Goal: Task Accomplishment & Management: Manage account settings

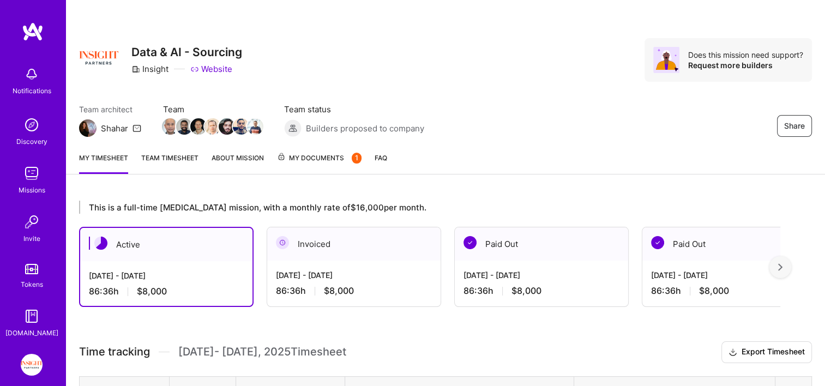
click at [402, 278] on div "Aug 1 - Aug 15, 2025" at bounding box center [354, 274] width 156 height 11
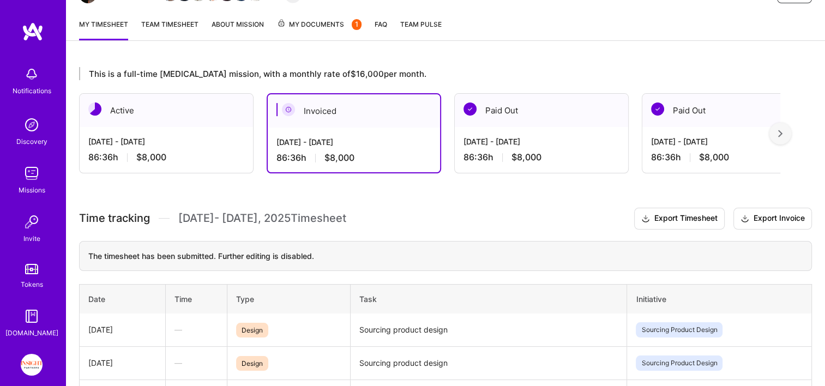
scroll to position [109, 0]
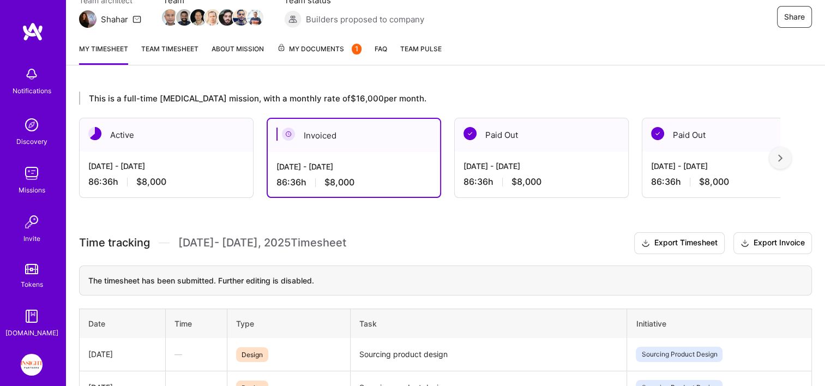
click at [309, 52] on span "My Documents 1" at bounding box center [319, 49] width 85 height 12
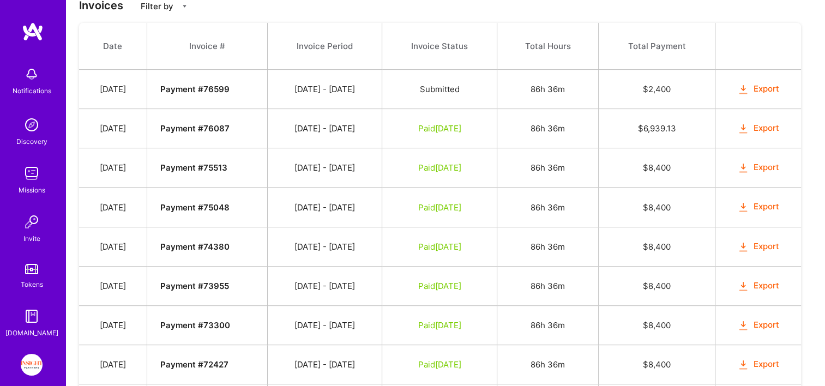
scroll to position [436, 0]
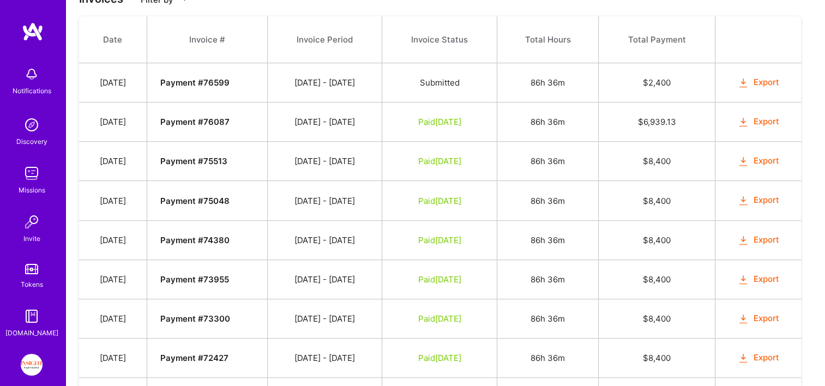
click at [758, 158] on button "Export" at bounding box center [758, 161] width 43 height 13
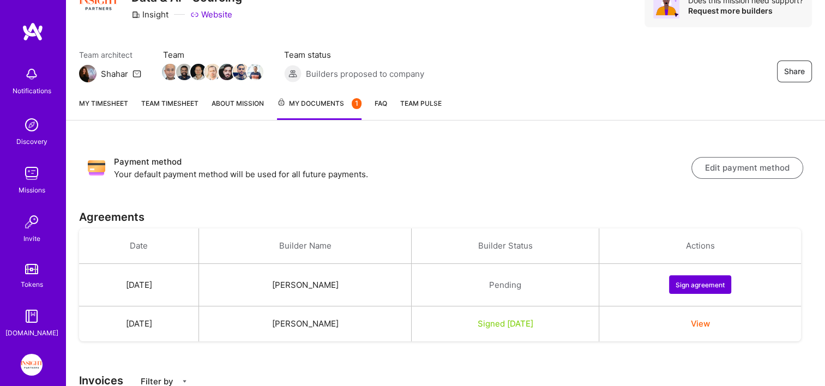
scroll to position [55, 0]
drag, startPoint x: 129, startPoint y: 108, endPoint x: 263, endPoint y: 120, distance: 134.7
click at [128, 108] on div "My timesheet Team timesheet About Mission My Documents 1 FAQ Team Pulse" at bounding box center [445, 105] width 759 height 32
click at [85, 107] on link "My timesheet" at bounding box center [103, 109] width 49 height 22
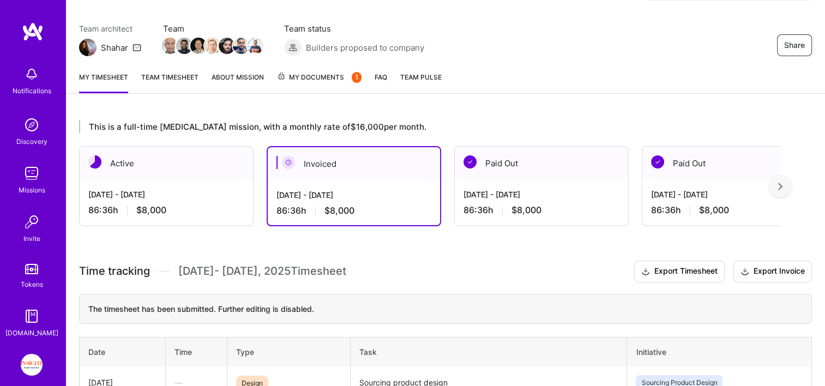
scroll to position [164, 0]
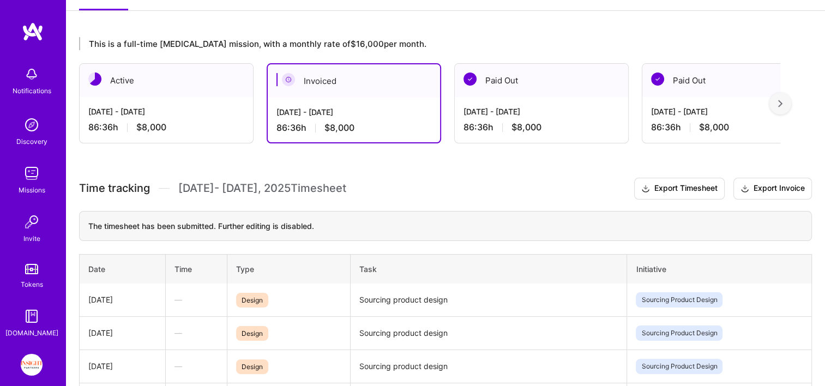
click at [565, 98] on div "Jul 16 - Jul 31, 2025 86:36 h $8,000" at bounding box center [541, 119] width 173 height 45
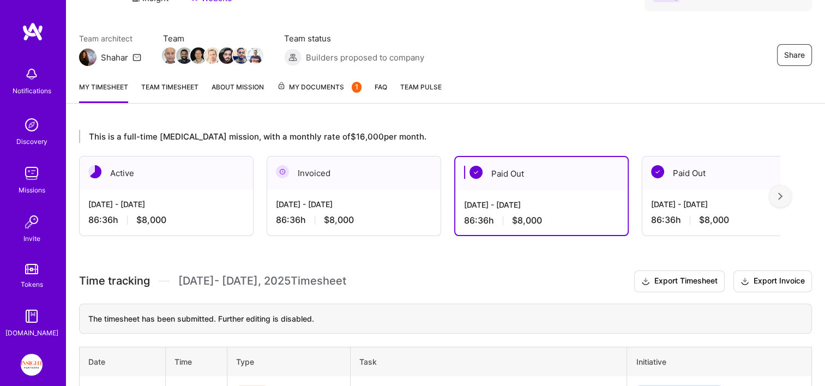
scroll to position [48, 0]
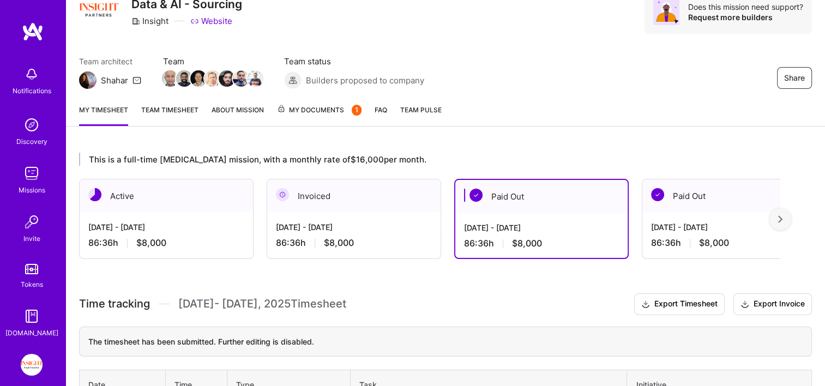
click at [308, 116] on link "My Documents 1" at bounding box center [319, 115] width 85 height 22
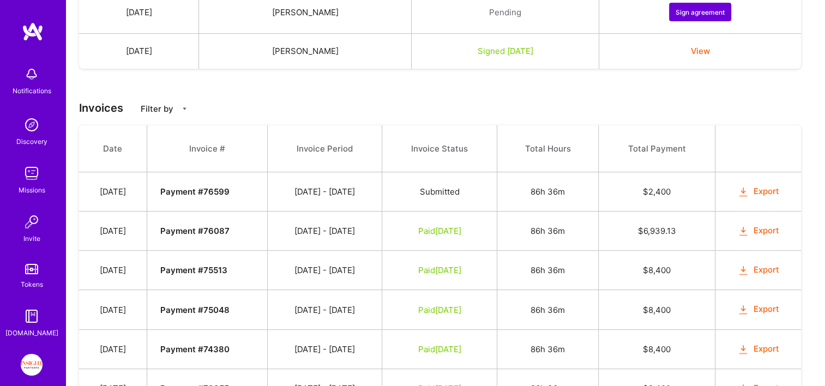
scroll to position [382, 0]
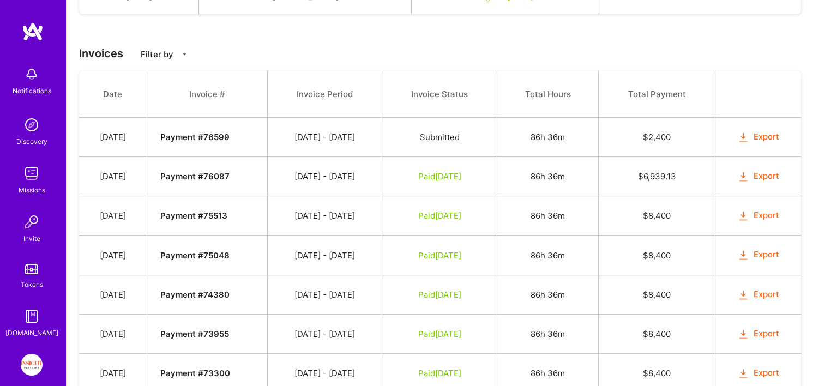
click at [764, 173] on button "Export" at bounding box center [758, 176] width 43 height 13
click at [755, 134] on button "Export" at bounding box center [758, 137] width 43 height 13
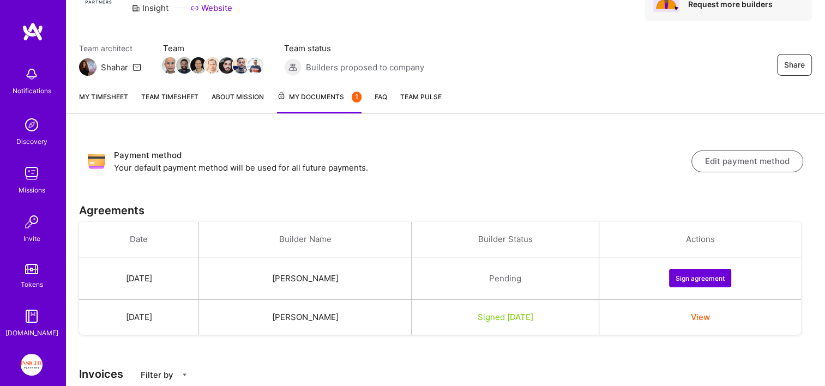
scroll to position [55, 0]
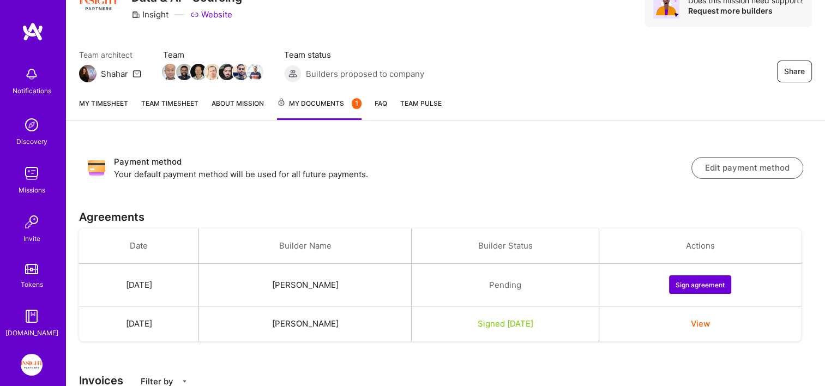
click at [118, 111] on link "My timesheet" at bounding box center [103, 109] width 49 height 22
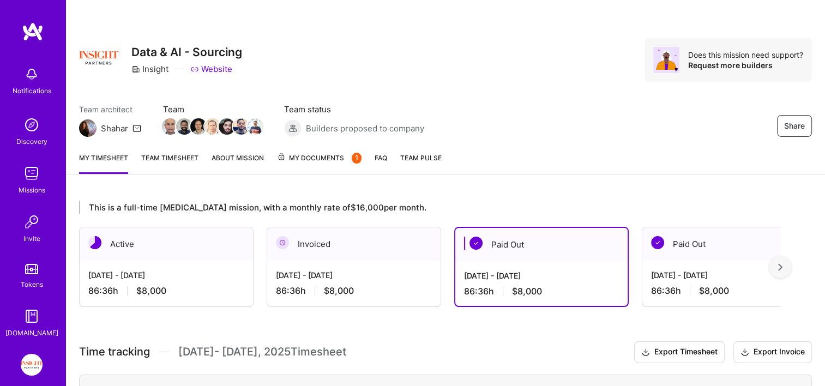
click at [791, 269] on div at bounding box center [780, 267] width 22 height 22
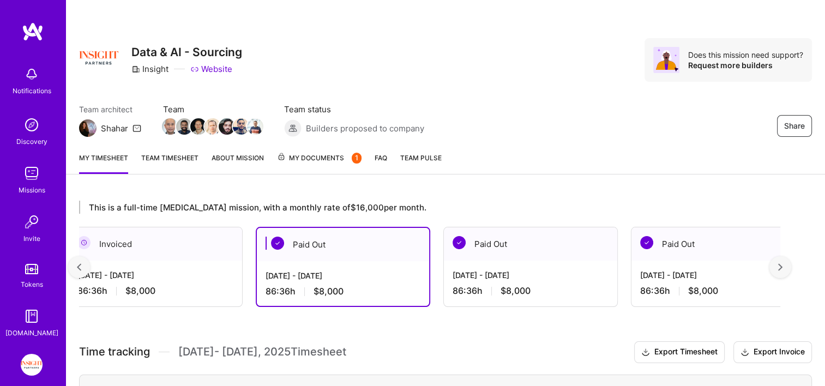
click at [791, 268] on div at bounding box center [780, 267] width 22 height 22
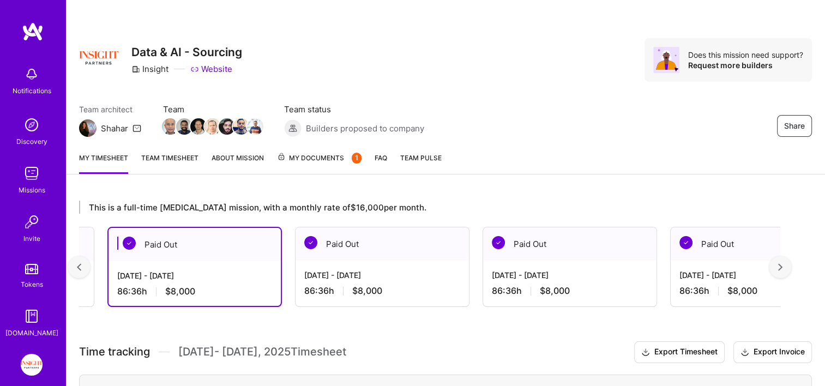
scroll to position [0, 397]
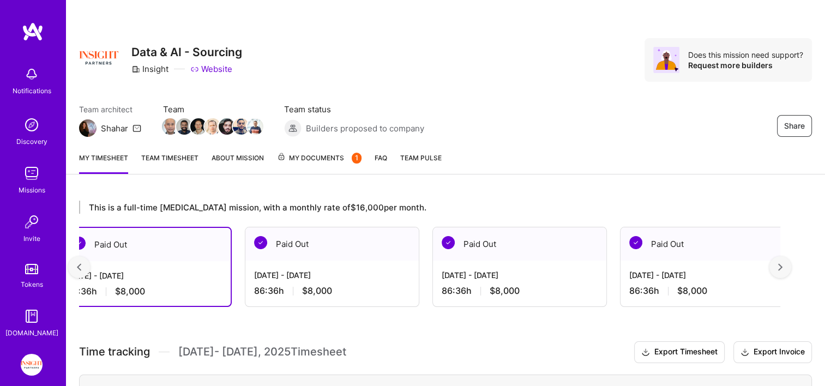
click at [561, 202] on div "This is a full-time retainer mission, with a monthly rate of $16,000 per month." at bounding box center [429, 207] width 701 height 13
click at [177, 162] on link "Team timesheet" at bounding box center [169, 163] width 57 height 22
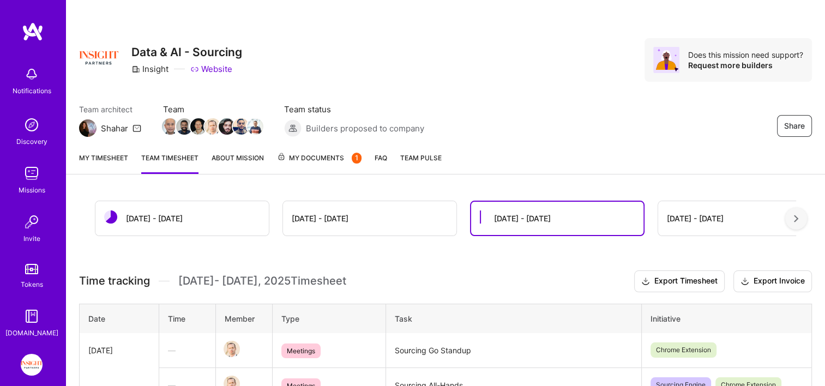
click at [245, 166] on link "About Mission" at bounding box center [238, 163] width 52 height 22
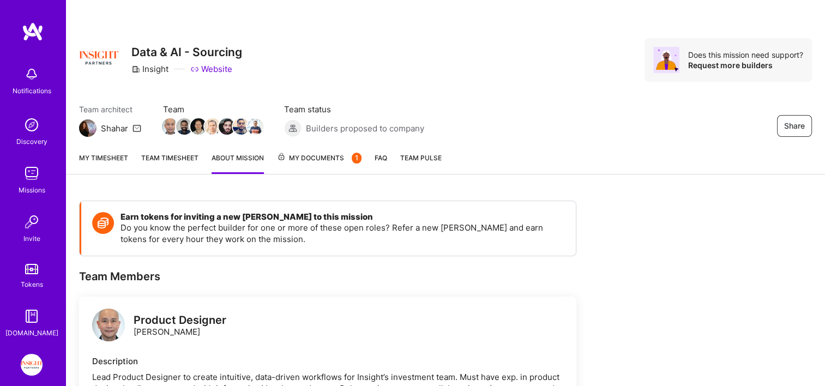
click at [328, 161] on span "My Documents 1" at bounding box center [319, 158] width 85 height 12
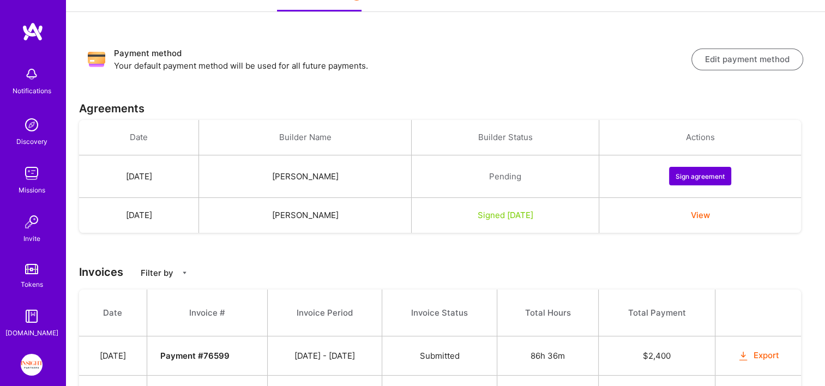
scroll to position [164, 0]
click at [708, 214] on button "View" at bounding box center [700, 214] width 19 height 11
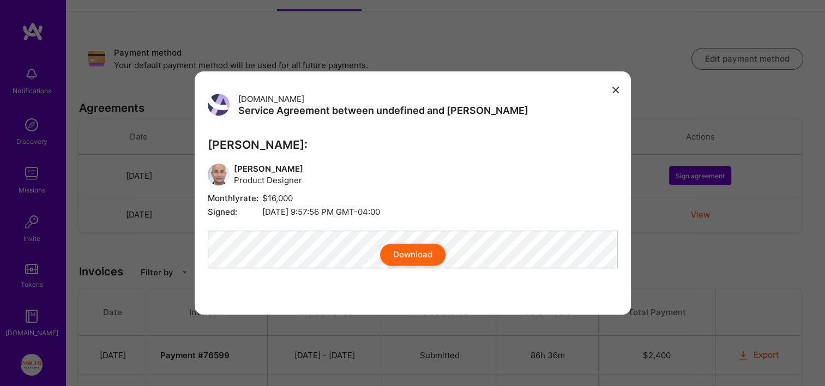
click at [423, 260] on button "Download" at bounding box center [412, 255] width 65 height 22
click at [619, 80] on button "modal" at bounding box center [615, 89] width 13 height 18
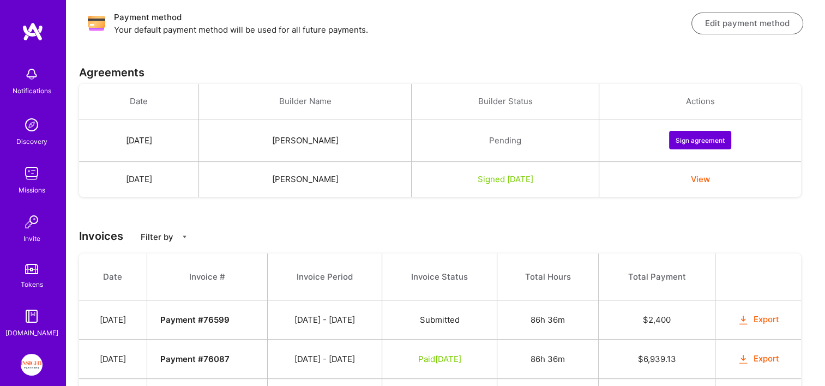
scroll to position [327, 0]
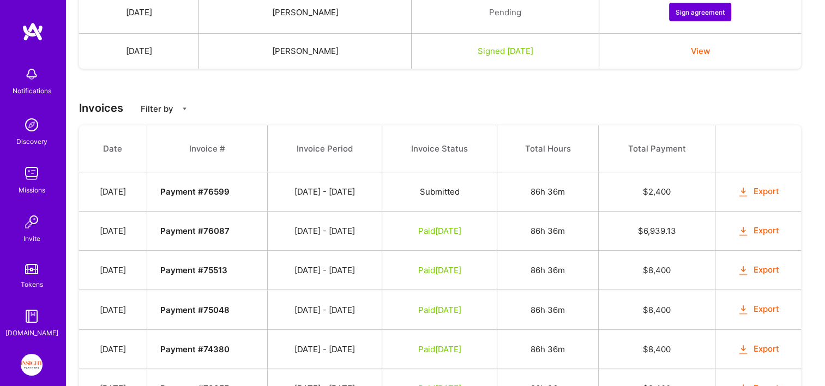
click at [754, 225] on button "Export" at bounding box center [758, 231] width 43 height 13
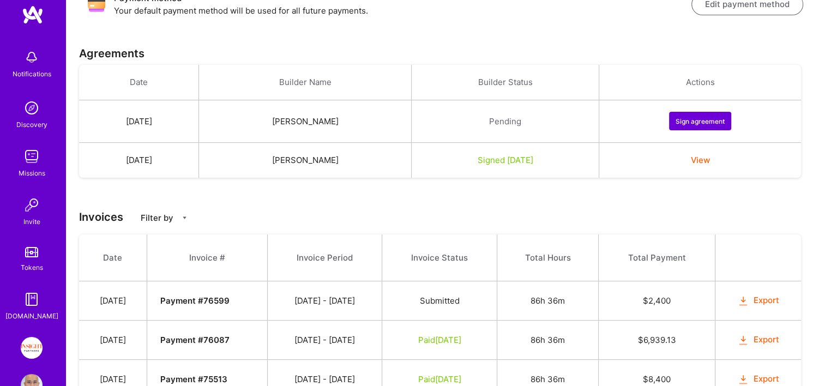
scroll to position [0, 0]
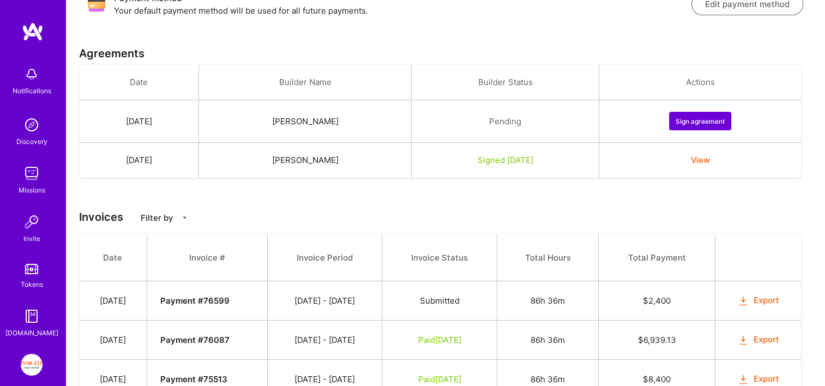
click at [448, 125] on div "Pending" at bounding box center [505, 121] width 161 height 11
drag, startPoint x: 170, startPoint y: 123, endPoint x: 131, endPoint y: 123, distance: 38.7
click at [131, 123] on td "Aug 19, 2025" at bounding box center [139, 121] width 120 height 43
drag, startPoint x: 131, startPoint y: 123, endPoint x: 209, endPoint y: 141, distance: 80.1
click at [199, 141] on td "Aug 19, 2025" at bounding box center [139, 121] width 120 height 43
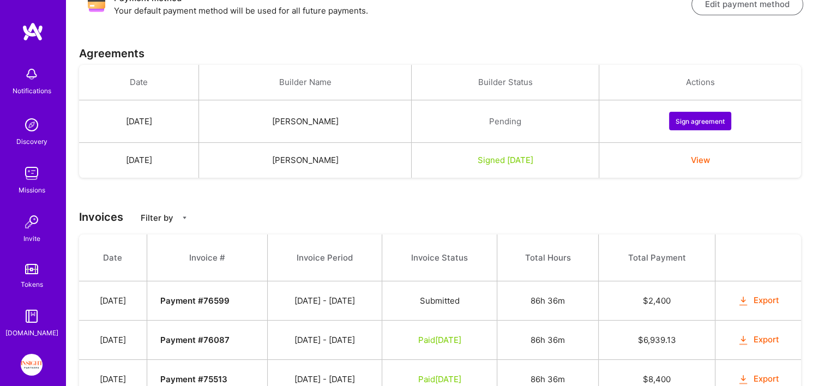
click at [328, 201] on div "Payment method Your default payment method will be used for all future payments…" at bounding box center [445, 341] width 759 height 742
click at [339, 178] on div "Payment method Your default payment method will be used for all future payments…" at bounding box center [445, 341] width 759 height 742
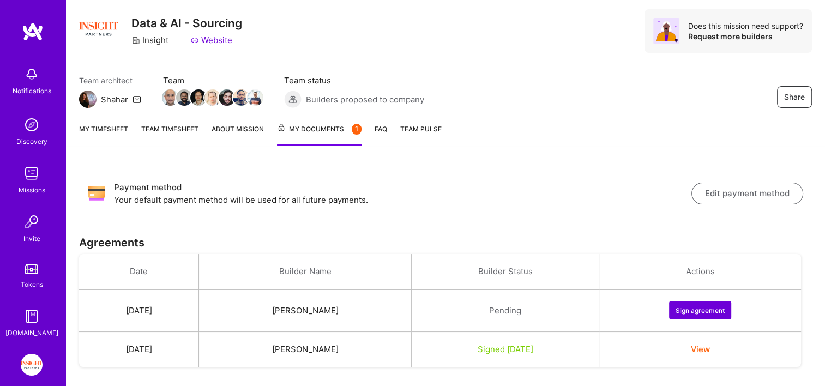
scroll to position [55, 0]
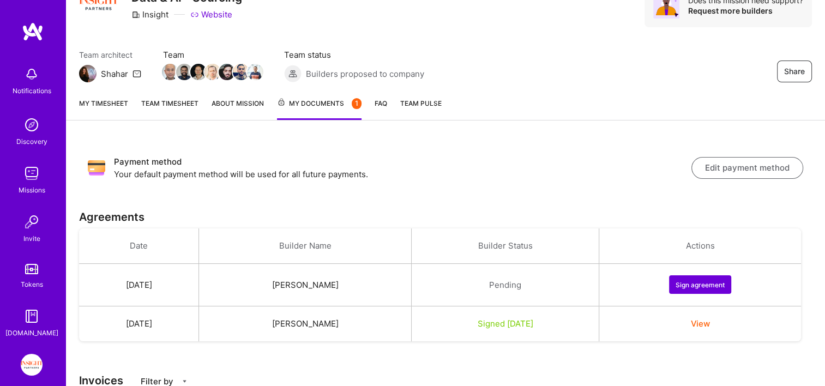
drag, startPoint x: 713, startPoint y: 328, endPoint x: 716, endPoint y: 335, distance: 7.3
click at [718, 335] on td "View" at bounding box center [700, 323] width 202 height 35
click at [710, 324] on button "View" at bounding box center [700, 323] width 19 height 11
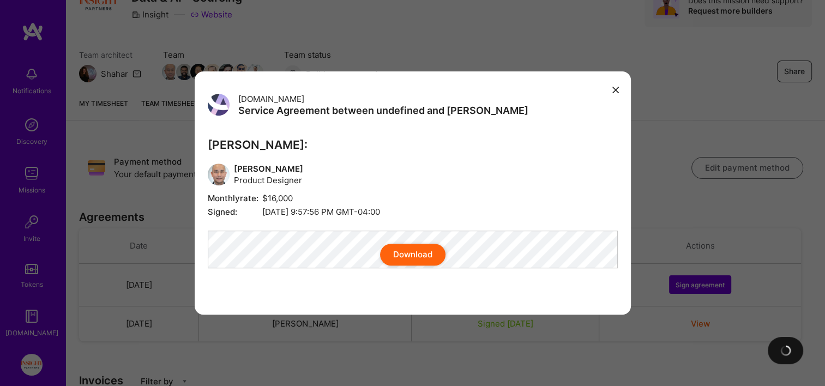
click at [418, 262] on button "Download" at bounding box center [412, 255] width 65 height 22
click at [613, 87] on icon "modal" at bounding box center [615, 90] width 7 height 7
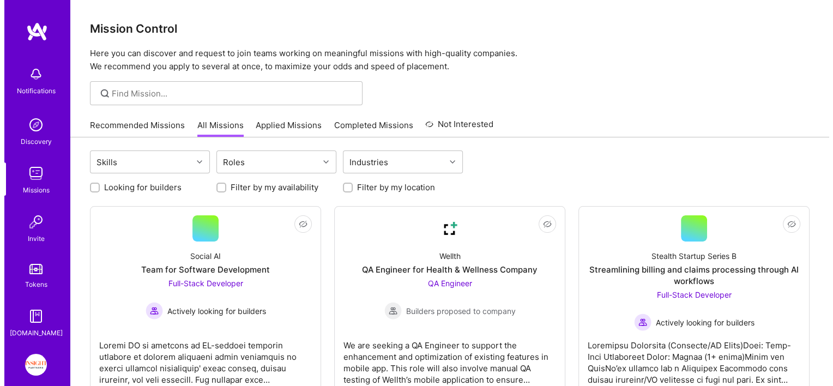
scroll to position [48, 0]
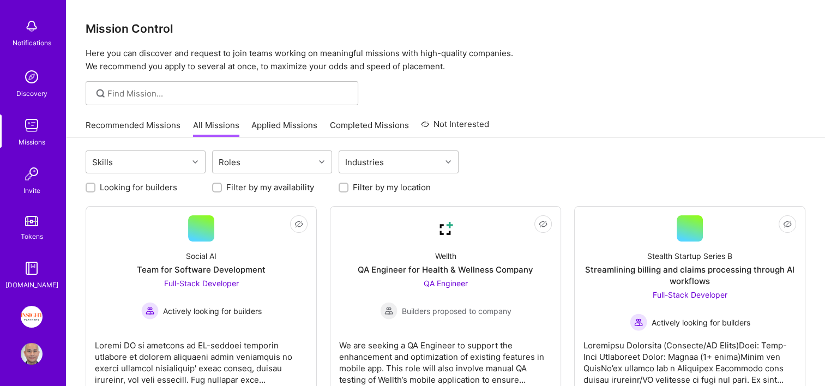
click at [29, 353] on img at bounding box center [32, 354] width 22 height 22
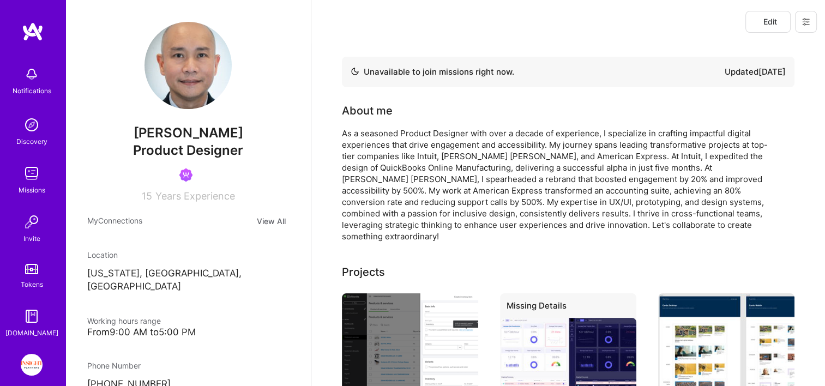
click at [812, 20] on button at bounding box center [806, 22] width 22 height 22
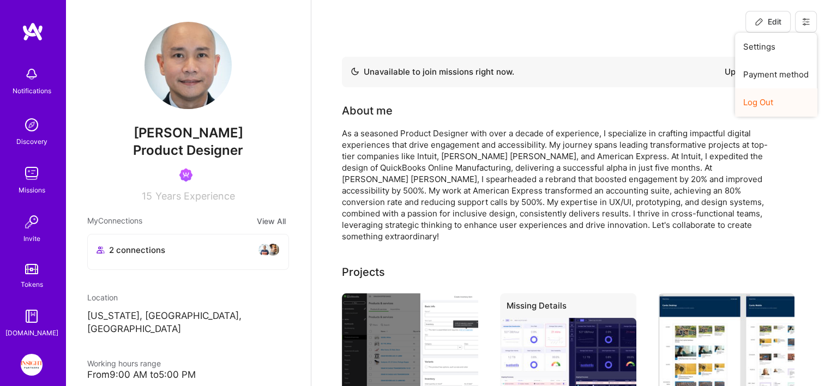
click at [772, 98] on button "Log Out" at bounding box center [776, 102] width 82 height 28
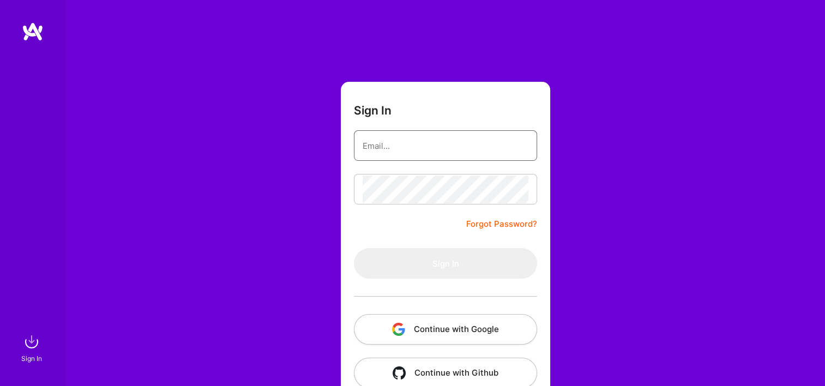
click at [395, 144] on input "email" at bounding box center [446, 146] width 166 height 28
type input "Michaelgombos@a.team"
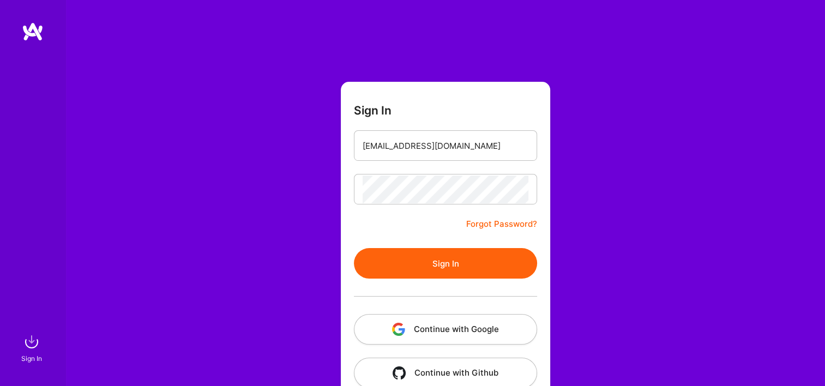
click at [430, 257] on button "Sign In" at bounding box center [445, 263] width 183 height 31
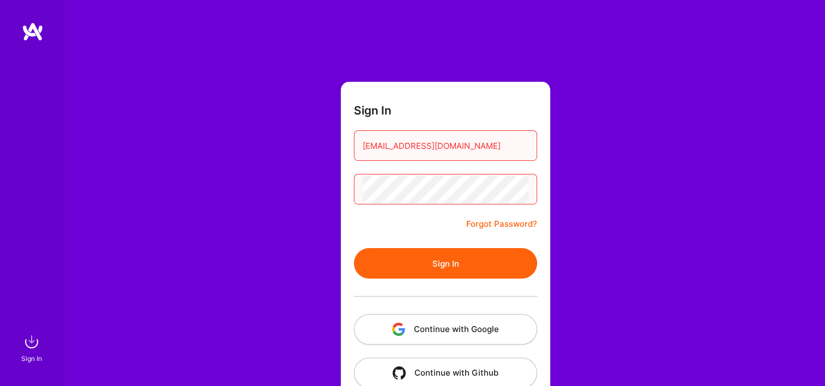
click at [456, 322] on button "Continue with Google" at bounding box center [445, 329] width 183 height 31
